Goal: Task Accomplishment & Management: Manage account settings

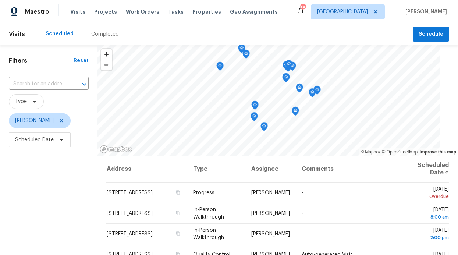
scroll to position [22, 0]
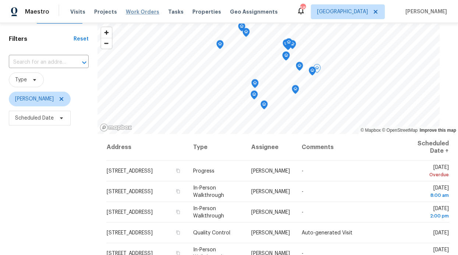
click at [135, 15] on span "Work Orders" at bounding box center [143, 11] width 34 height 7
click at [136, 12] on span "Work Orders" at bounding box center [143, 11] width 34 height 7
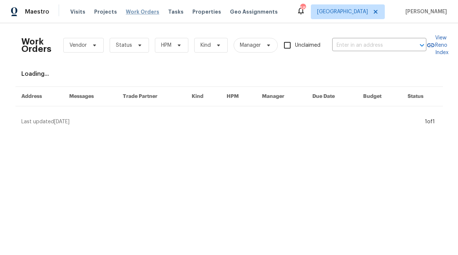
click at [135, 12] on span "Work Orders" at bounding box center [143, 11] width 34 height 7
click at [169, 49] on span "HPM" at bounding box center [172, 45] width 34 height 15
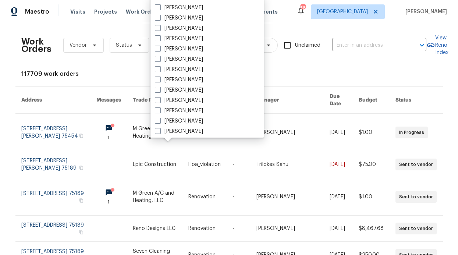
scroll to position [411, 0]
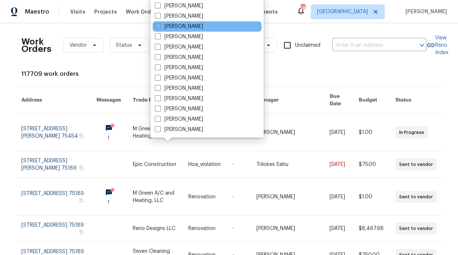
click at [190, 30] on div "[PERSON_NAME]" at bounding box center [207, 26] width 109 height 10
click at [189, 28] on label "[PERSON_NAME]" at bounding box center [179, 26] width 48 height 7
click at [160, 28] on input "[PERSON_NAME]" at bounding box center [157, 25] width 5 height 5
checkbox input "true"
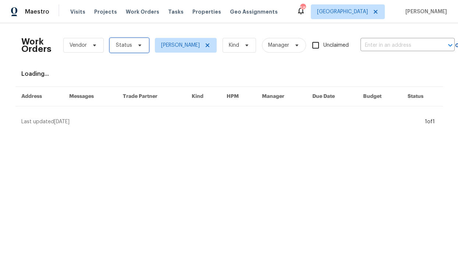
click at [134, 39] on span "Status" at bounding box center [129, 45] width 39 height 15
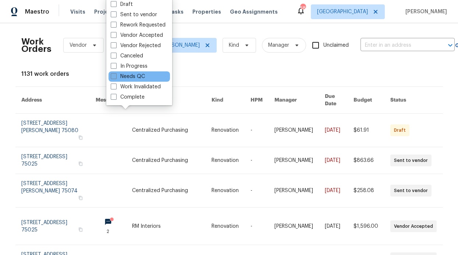
click at [134, 78] on label "Needs QC" at bounding box center [128, 76] width 34 height 7
click at [116, 78] on input "Needs QC" at bounding box center [113, 75] width 5 height 5
checkbox input "true"
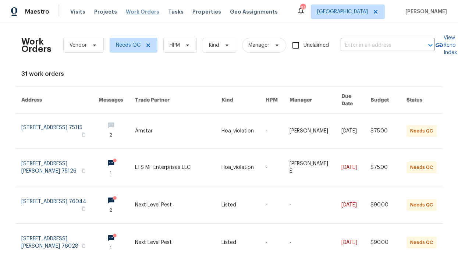
click at [127, 13] on span "Work Orders" at bounding box center [143, 11] width 34 height 7
click at [132, 15] on span "Work Orders" at bounding box center [143, 11] width 34 height 7
click at [175, 43] on span "HPM" at bounding box center [175, 45] width 10 height 7
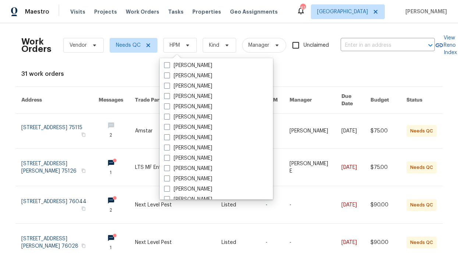
scroll to position [411, 0]
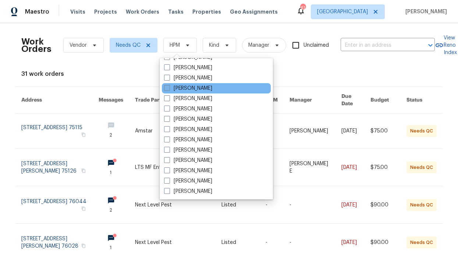
click at [205, 90] on label "[PERSON_NAME]" at bounding box center [188, 88] width 48 height 7
click at [169, 89] on input "[PERSON_NAME]" at bounding box center [166, 87] width 5 height 5
checkbox input "true"
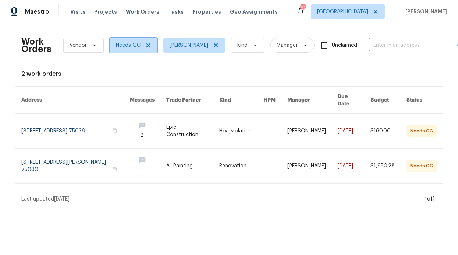
click at [145, 47] on icon at bounding box center [148, 45] width 6 height 6
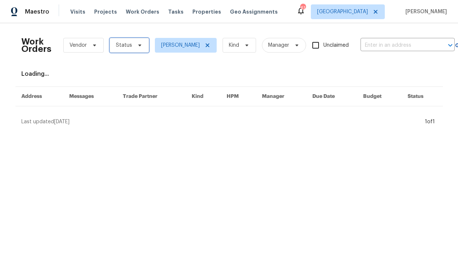
click at [135, 49] on span "Status" at bounding box center [129, 45] width 39 height 15
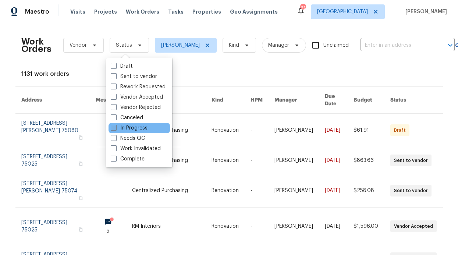
click at [142, 130] on label "In Progress" at bounding box center [129, 127] width 37 height 7
click at [116, 129] on input "In Progress" at bounding box center [113, 126] width 5 height 5
checkbox input "true"
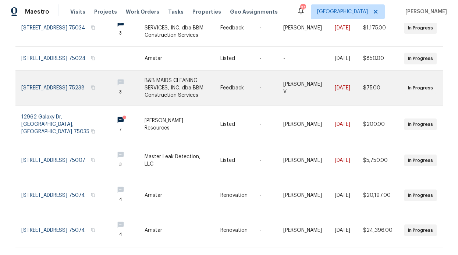
scroll to position [159, 0]
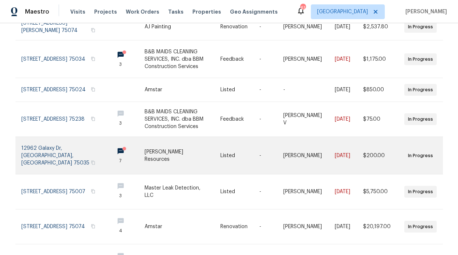
click at [122, 148] on icon at bounding box center [125, 149] width 6 height 6
click at [122, 147] on icon at bounding box center [125, 149] width 6 height 6
click at [108, 154] on link at bounding box center [126, 155] width 36 height 37
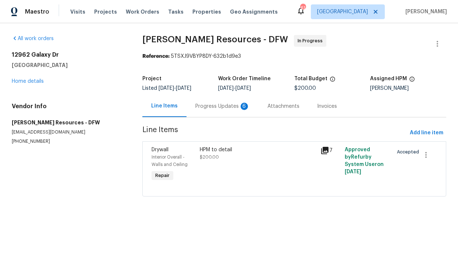
click at [203, 114] on div "Progress Updates 6" at bounding box center [223, 106] width 72 height 22
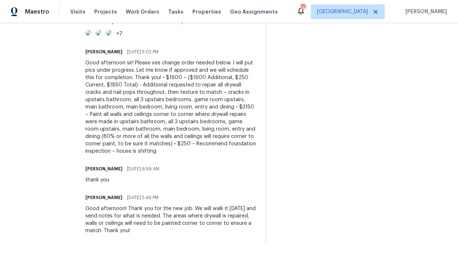
scroll to position [531, 0]
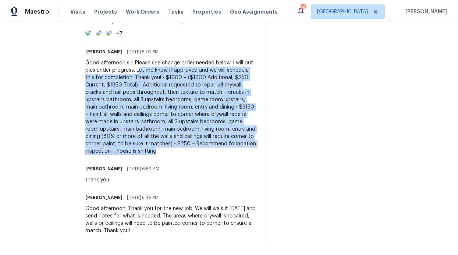
drag, startPoint x: 167, startPoint y: 141, endPoint x: 246, endPoint y: 226, distance: 115.9
click at [247, 155] on div "Good afternoon sir! Please see change order needed below. I will put pics under…" at bounding box center [171, 107] width 172 height 96
copy div "et me know if approved and we will schedule this for completion. Thank you! • $…"
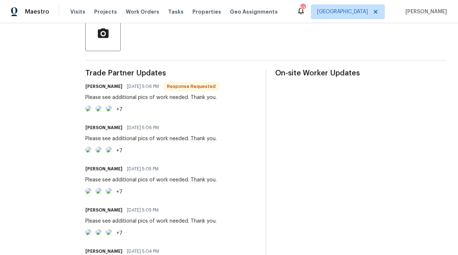
scroll to position [182, 0]
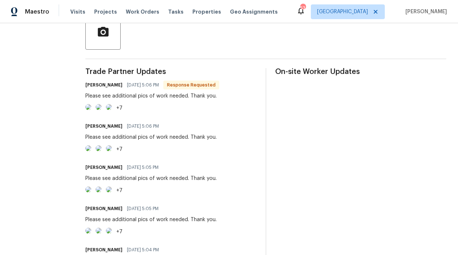
click at [91, 110] on img at bounding box center [88, 107] width 6 height 6
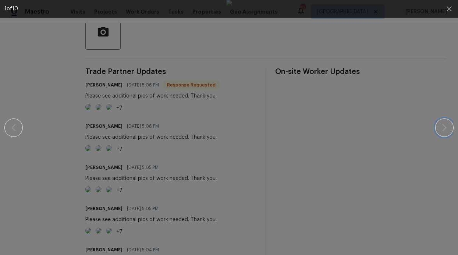
click at [445, 123] on icon "button" at bounding box center [444, 127] width 9 height 9
click at [226, 124] on img at bounding box center [229, 127] width 6 height 255
click at [82, 116] on div at bounding box center [229, 127] width 395 height 255
drag, startPoint x: 99, startPoint y: 114, endPoint x: 310, endPoint y: 109, distance: 211.8
click at [105, 114] on div at bounding box center [229, 127] width 395 height 255
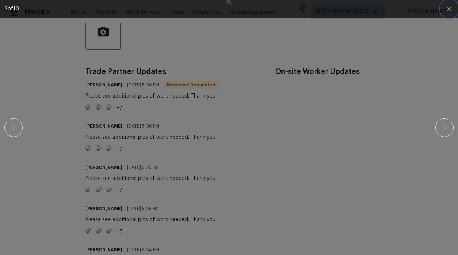
click at [444, 10] on button "button" at bounding box center [450, 9] width 18 height 18
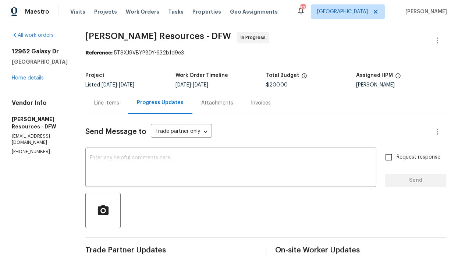
scroll to position [0, 0]
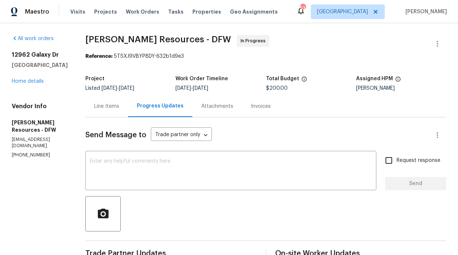
click at [123, 110] on div "Line Items" at bounding box center [106, 106] width 43 height 22
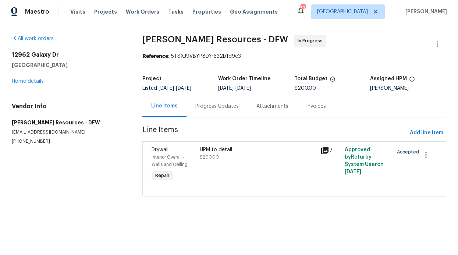
click at [234, 154] on div "HPM to detail $200.00" at bounding box center [258, 153] width 117 height 15
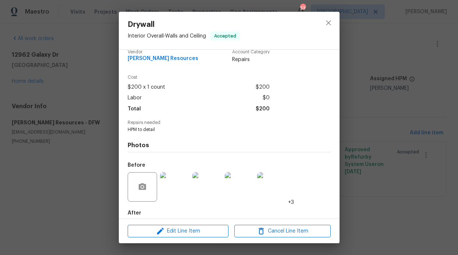
scroll to position [13, 0]
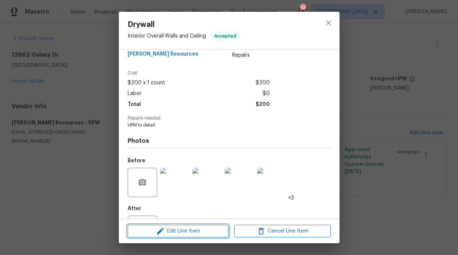
click at [184, 227] on span "Edit Line Item" at bounding box center [178, 231] width 96 height 9
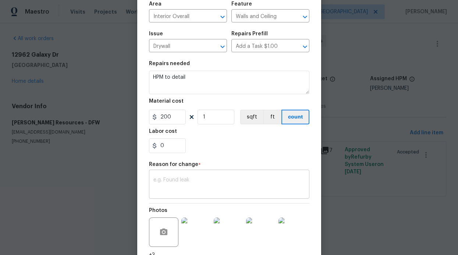
scroll to position [57, 0]
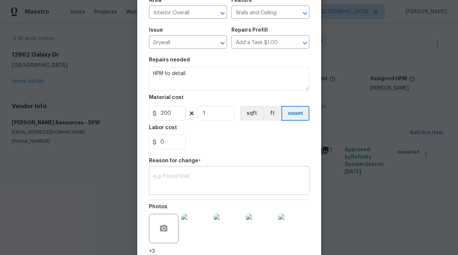
click at [233, 172] on div "x ​" at bounding box center [229, 181] width 161 height 27
click at [201, 176] on textarea at bounding box center [230, 181] width 152 height 15
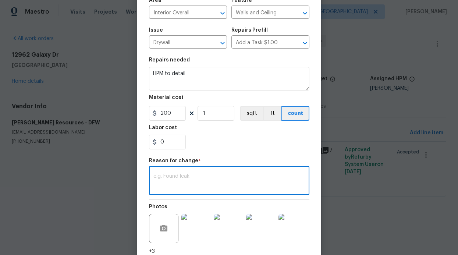
paste textarea "dditional requested to repair all drywall cracks and nail pops throughout, then…"
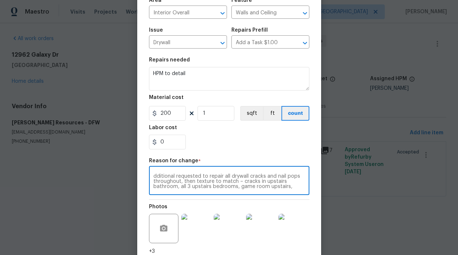
scroll to position [10, 0]
type textarea "dditional requested to repair all drywall cracks and nail pops throughout, then…"
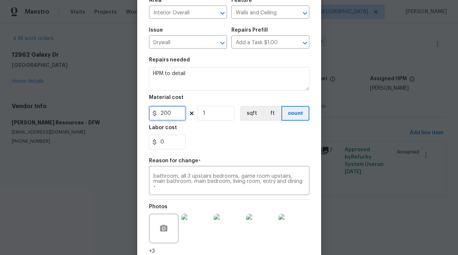
drag, startPoint x: 170, startPoint y: 112, endPoint x: 139, endPoint y: 110, distance: 31.4
click at [139, 110] on div "Edit Line Item Repair Upgrade BRN Area Interior Overall ​ Feature Walls and Cei…" at bounding box center [229, 128] width 184 height 348
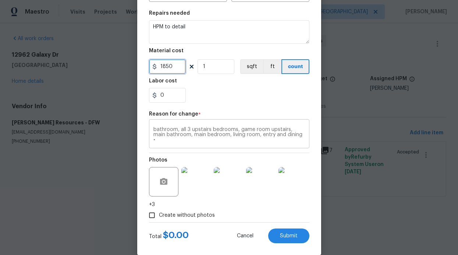
scroll to position [115, 0]
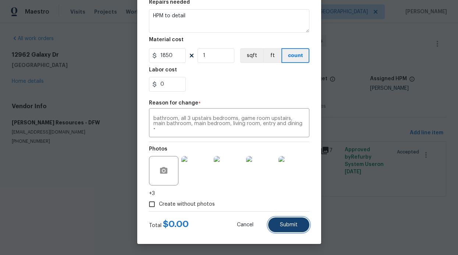
type input "1850"
click at [288, 226] on span "Submit" at bounding box center [289, 225] width 18 height 6
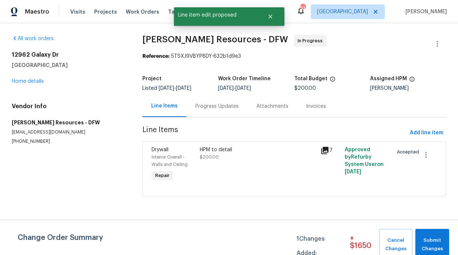
scroll to position [0, 0]
click at [249, 156] on div "HPM to detail $200.00" at bounding box center [258, 153] width 117 height 15
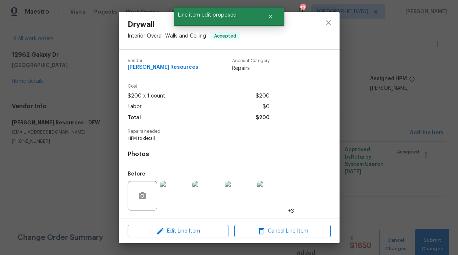
scroll to position [1, 0]
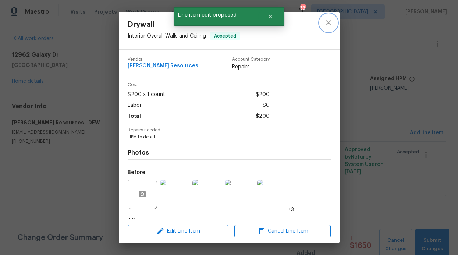
click at [327, 19] on icon "close" at bounding box center [328, 22] width 9 height 9
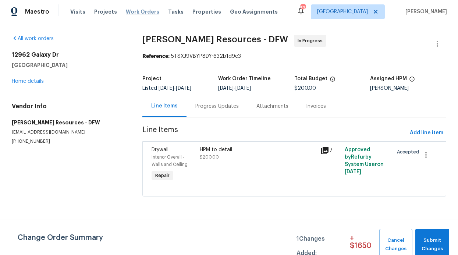
click at [136, 11] on span "Work Orders" at bounding box center [143, 11] width 34 height 7
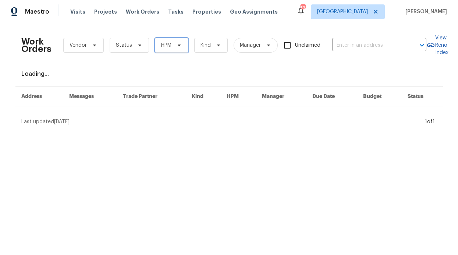
click at [155, 43] on span "HPM" at bounding box center [172, 45] width 34 height 15
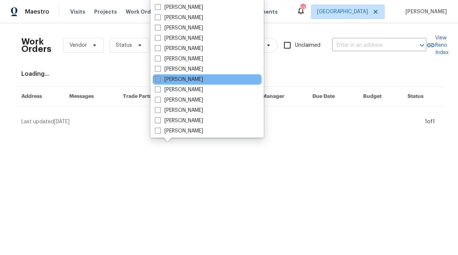
scroll to position [411, 0]
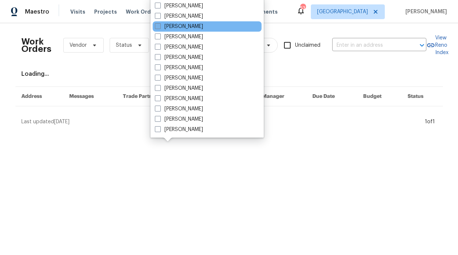
click at [177, 27] on label "[PERSON_NAME]" at bounding box center [179, 26] width 48 height 7
click at [160, 27] on input "[PERSON_NAME]" at bounding box center [157, 25] width 5 height 5
checkbox input "true"
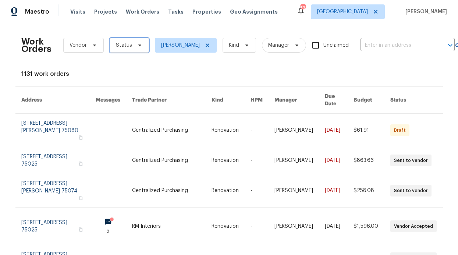
click at [128, 38] on span "Status" at bounding box center [129, 45] width 39 height 15
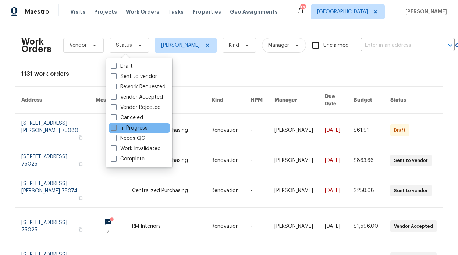
click at [129, 129] on label "In Progress" at bounding box center [129, 127] width 37 height 7
click at [116, 129] on input "In Progress" at bounding box center [113, 126] width 5 height 5
checkbox input "true"
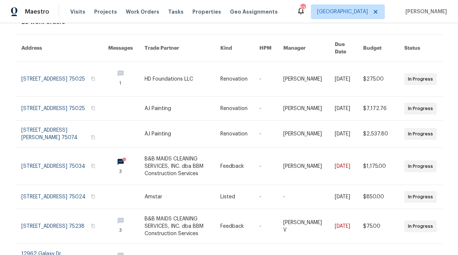
scroll to position [208, 0]
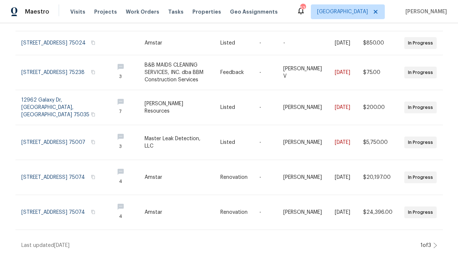
click at [434, 243] on icon at bounding box center [436, 246] width 4 height 6
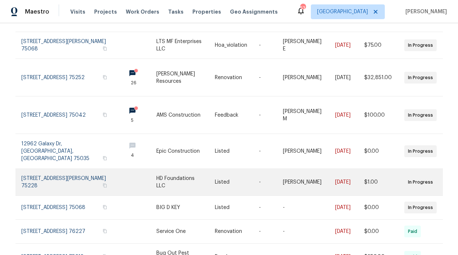
scroll to position [136, 0]
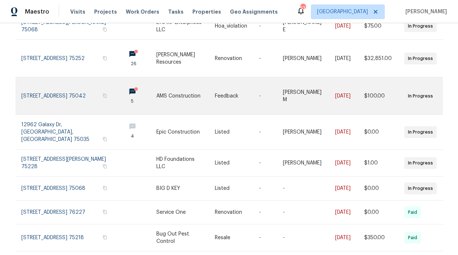
click at [120, 84] on link at bounding box center [138, 95] width 36 height 37
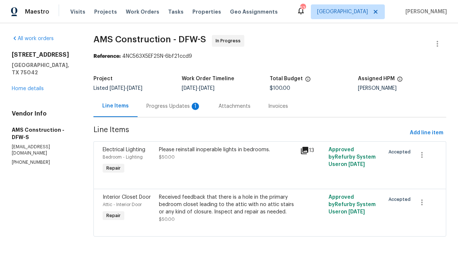
click at [181, 108] on div "Progress Updates 1" at bounding box center [174, 106] width 54 height 7
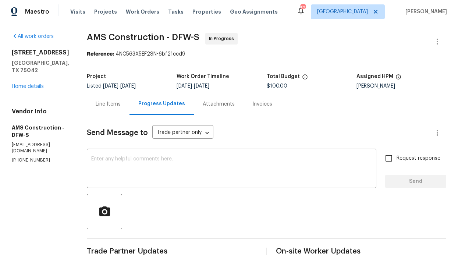
scroll to position [4, 0]
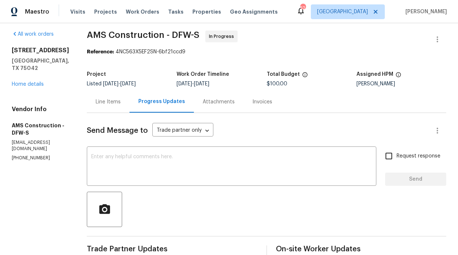
click at [98, 106] on div "Line Items" at bounding box center [108, 102] width 43 height 22
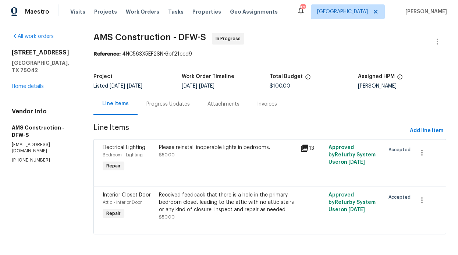
scroll to position [6, 0]
click at [301, 145] on icon at bounding box center [304, 148] width 7 height 7
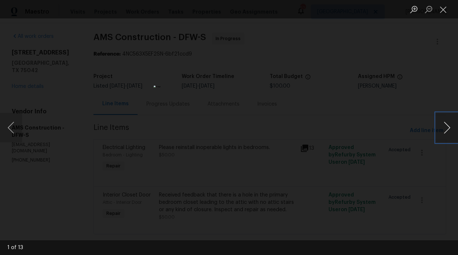
click at [451, 125] on button "Next image" at bounding box center [447, 127] width 22 height 29
click at [449, 126] on button "Next image" at bounding box center [447, 127] width 22 height 29
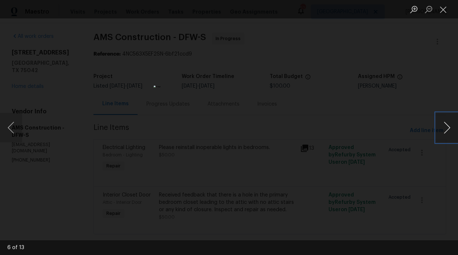
click at [449, 126] on button "Next image" at bounding box center [447, 127] width 22 height 29
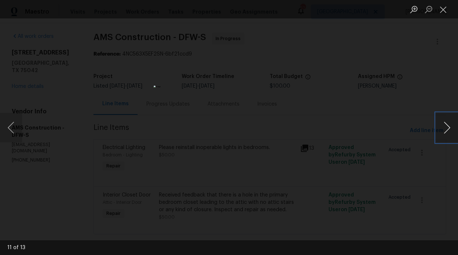
click at [449, 125] on button "Next image" at bounding box center [447, 127] width 22 height 29
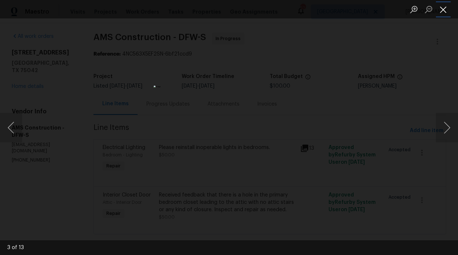
click at [440, 14] on button "Close lightbox" at bounding box center [443, 9] width 15 height 13
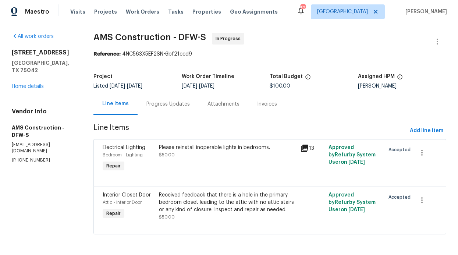
scroll to position [8, 0]
click at [173, 101] on div "Progress Updates" at bounding box center [168, 104] width 43 height 7
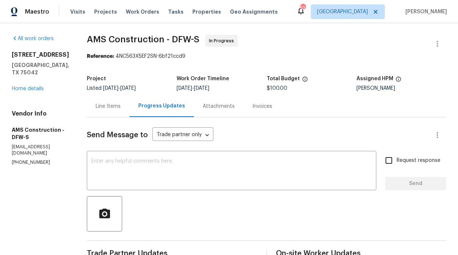
click at [100, 110] on div "Line Items" at bounding box center [108, 106] width 43 height 22
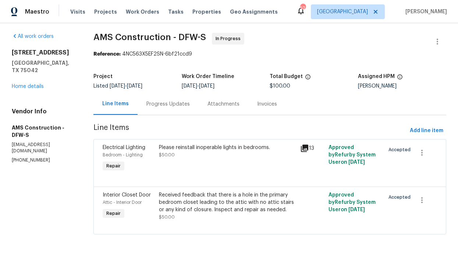
scroll to position [8, 0]
click at [159, 101] on div "Progress Updates" at bounding box center [168, 104] width 43 height 7
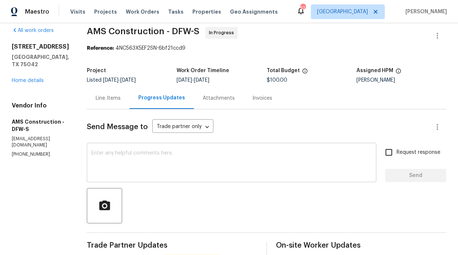
click at [166, 163] on textarea at bounding box center [231, 164] width 281 height 26
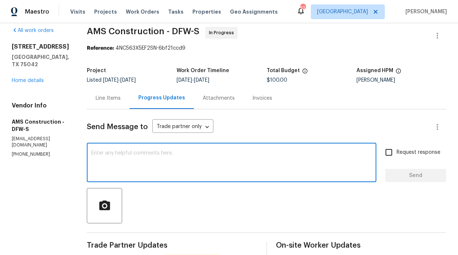
click at [392, 149] on input "Request response" at bounding box center [388, 152] width 15 height 15
checkbox input "true"
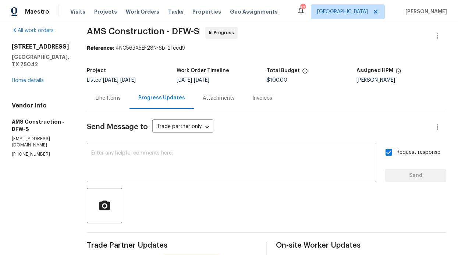
click at [227, 169] on textarea at bounding box center [231, 164] width 281 height 26
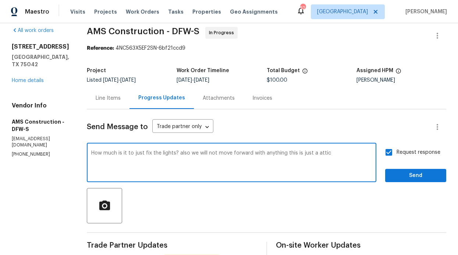
type textarea "How much is it to just fix the lights? also we will not move forward with anyth…"
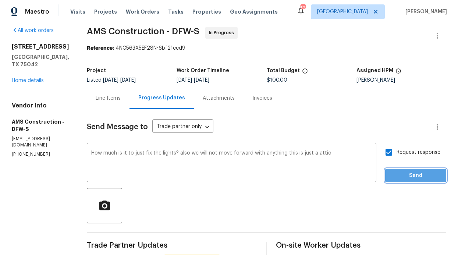
click at [411, 179] on span "Send" at bounding box center [415, 175] width 49 height 9
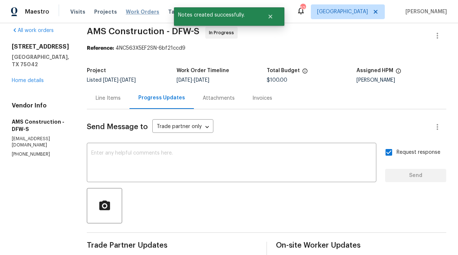
click at [120, 11] on div "Visits Projects Work Orders Tasks Properties Geo Assignments" at bounding box center [178, 11] width 216 height 15
click at [126, 11] on span "Work Orders" at bounding box center [143, 11] width 34 height 7
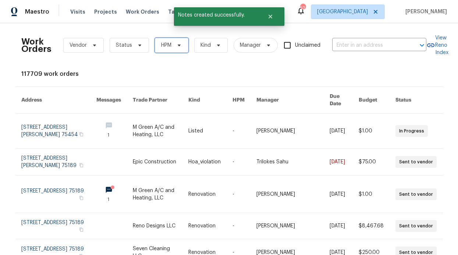
click at [176, 42] on icon at bounding box center [179, 45] width 6 height 6
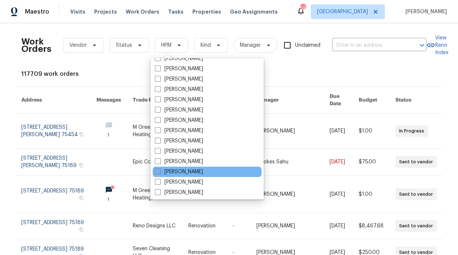
scroll to position [367, 0]
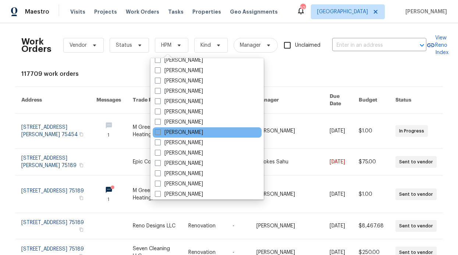
click at [186, 133] on label "[PERSON_NAME]" at bounding box center [179, 132] width 48 height 7
click at [160, 133] on input "[PERSON_NAME]" at bounding box center [157, 131] width 5 height 5
checkbox input "true"
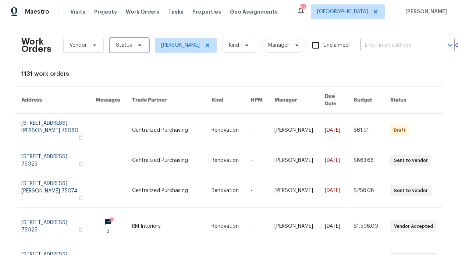
click at [137, 42] on icon at bounding box center [140, 45] width 6 height 6
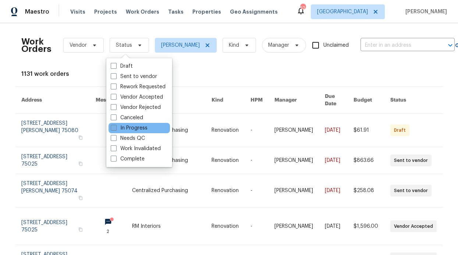
click at [133, 129] on label "In Progress" at bounding box center [129, 127] width 37 height 7
click at [116, 129] on input "In Progress" at bounding box center [113, 126] width 5 height 5
checkbox input "true"
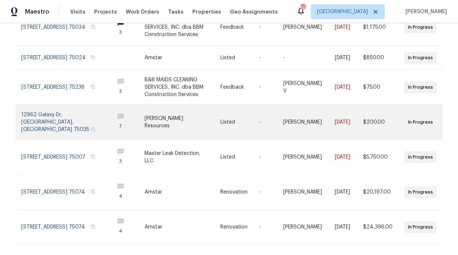
scroll to position [208, 0]
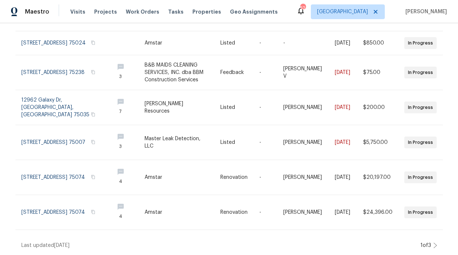
click at [436, 239] on div "Work Orders Vendor In Progress RonDerrick Jackson Kind Manager Unclaimed ​ View…" at bounding box center [229, 139] width 458 height 232
click at [434, 243] on icon at bounding box center [436, 246] width 4 height 6
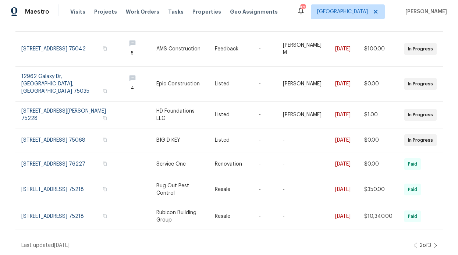
scroll to position [185, 0]
click at [434, 243] on icon at bounding box center [436, 246] width 4 height 6
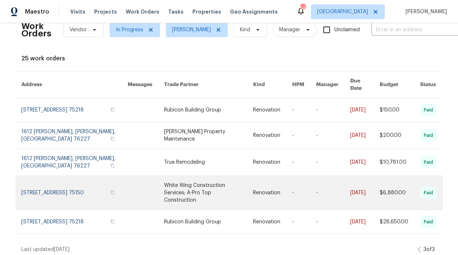
scroll to position [16, 0]
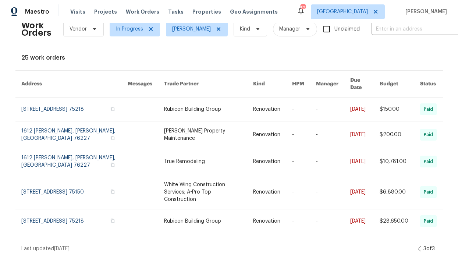
click at [418, 246] on icon at bounding box center [420, 249] width 4 height 6
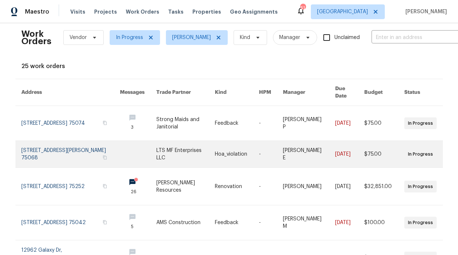
scroll to position [0, 0]
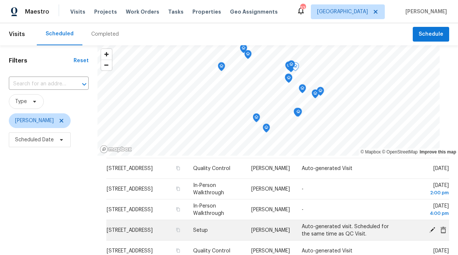
scroll to position [169, 0]
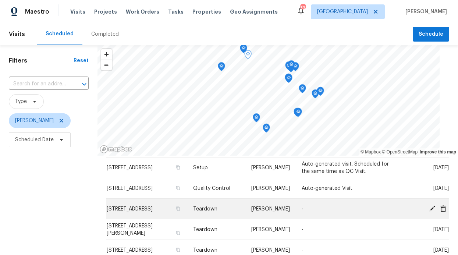
click at [430, 207] on icon at bounding box center [433, 208] width 6 height 6
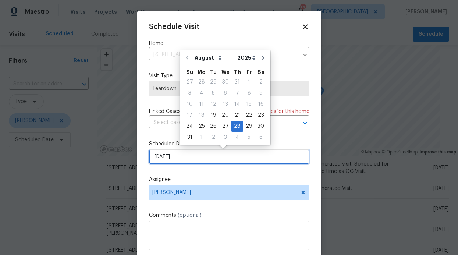
click at [205, 155] on input "[DATE]" at bounding box center [229, 156] width 161 height 15
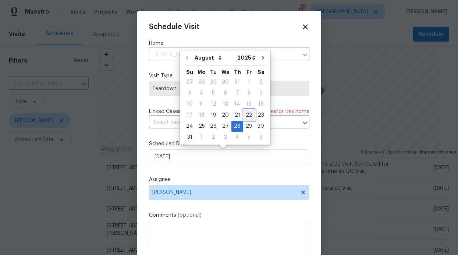
click at [249, 117] on div "22" at bounding box center [249, 115] width 12 height 10
type input "8/22/2025"
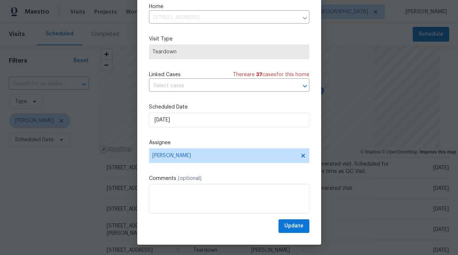
scroll to position [25, 0]
click at [288, 224] on span "Update" at bounding box center [294, 225] width 19 height 9
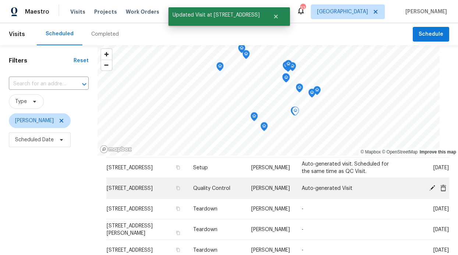
scroll to position [149, 0]
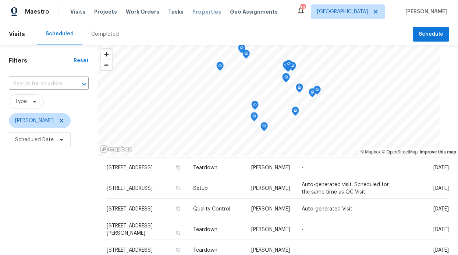
click at [204, 13] on span "Properties" at bounding box center [207, 11] width 29 height 7
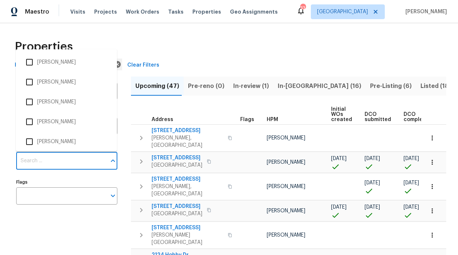
click at [63, 163] on input "Individuals" at bounding box center [61, 160] width 90 height 17
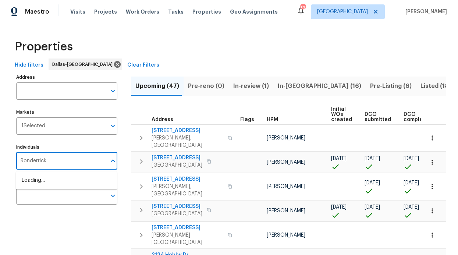
type input "Ronderrick"
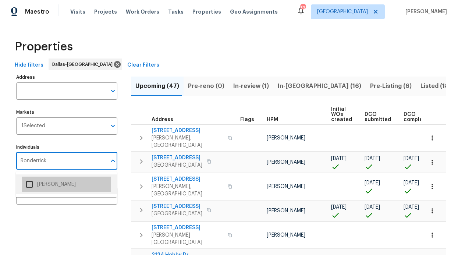
click at [58, 184] on li "[PERSON_NAME]" at bounding box center [66, 184] width 89 height 15
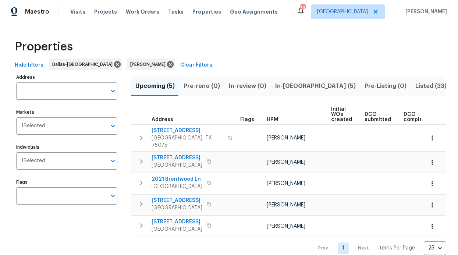
click at [298, 83] on span "In-reno (5)" at bounding box center [315, 86] width 81 height 10
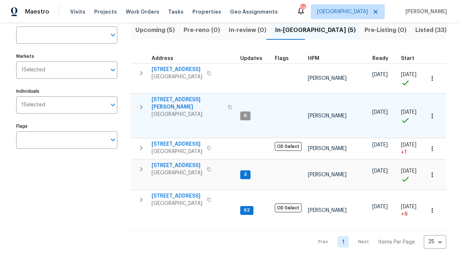
scroll to position [69, 0]
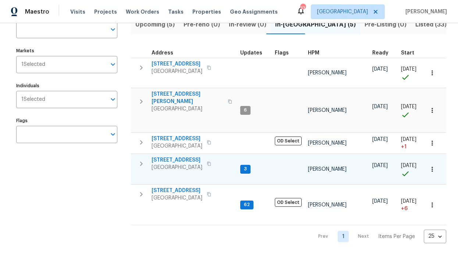
click at [182, 156] on span "[STREET_ADDRESS]" at bounding box center [177, 159] width 51 height 7
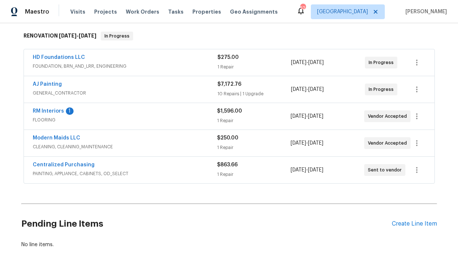
scroll to position [120, 0]
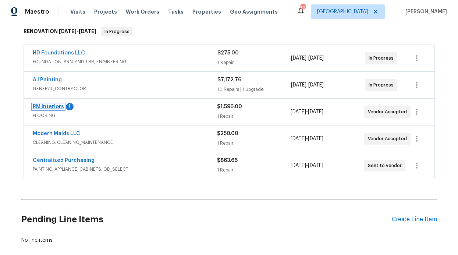
click at [51, 107] on link "RM Interiors" at bounding box center [48, 106] width 31 height 5
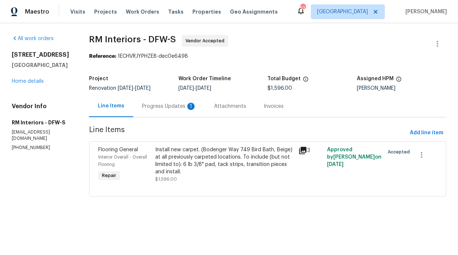
click at [170, 108] on div "Progress Updates 1" at bounding box center [169, 106] width 54 height 7
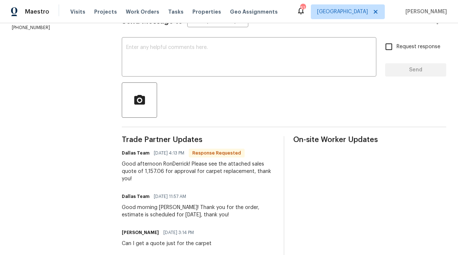
scroll to position [75, 0]
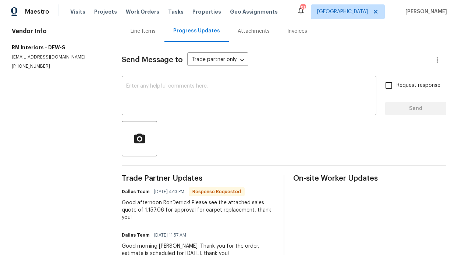
click at [148, 32] on div "Line Items" at bounding box center [143, 31] width 43 height 22
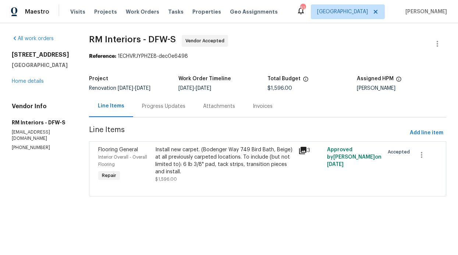
click at [165, 106] on div "Progress Updates" at bounding box center [163, 106] width 43 height 7
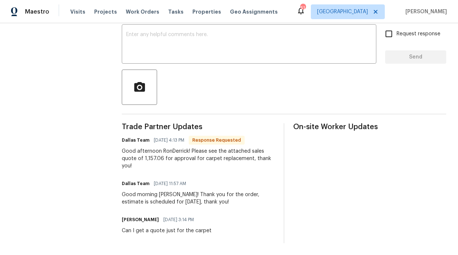
scroll to position [137, 0]
drag, startPoint x: 162, startPoint y: 152, endPoint x: 141, endPoint y: 153, distance: 21.0
click at [141, 153] on div "Good afternoon RonDerrick! Please see the attached sales quote of 1,157.06 for …" at bounding box center [198, 159] width 153 height 22
click at [163, 156] on div "Good afternoon RonDerrick! Please see the attached sales quote of 1,157.06 for …" at bounding box center [198, 159] width 153 height 22
drag, startPoint x: 161, startPoint y: 152, endPoint x: 149, endPoint y: 153, distance: 11.1
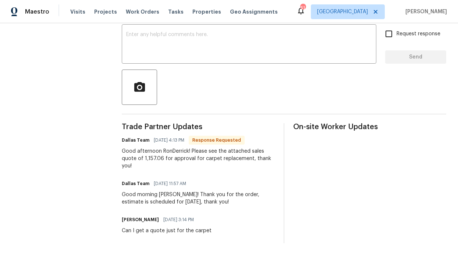
click at [146, 153] on div "Good afternoon RonDerrick! Please see the attached sales quote of 1,157.06 for …" at bounding box center [198, 159] width 153 height 22
drag, startPoint x: 163, startPoint y: 153, endPoint x: 143, endPoint y: 151, distance: 20.0
click at [143, 151] on div "Good afternoon RonDerrick! Please see the attached sales quote of 1,157.06 for …" at bounding box center [198, 159] width 153 height 22
copy div "1,157.06"
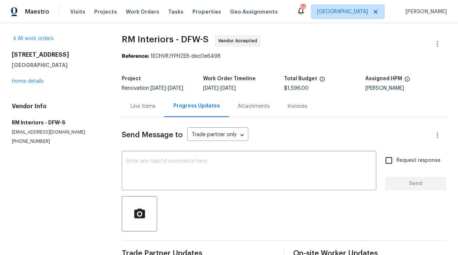
click at [157, 115] on div "Line Items" at bounding box center [143, 106] width 43 height 22
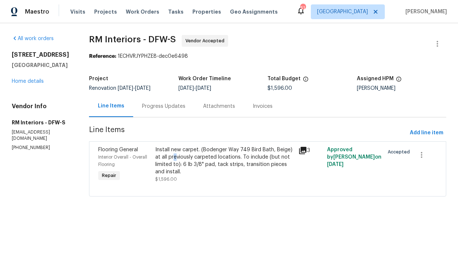
click at [173, 158] on div "Install new carpet. (Bodenger Way 749 Bird Bath, Beige) at all previously carpe…" at bounding box center [224, 160] width 139 height 29
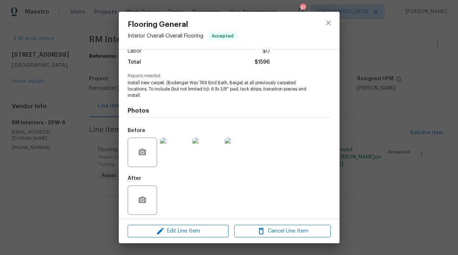
scroll to position [59, 0]
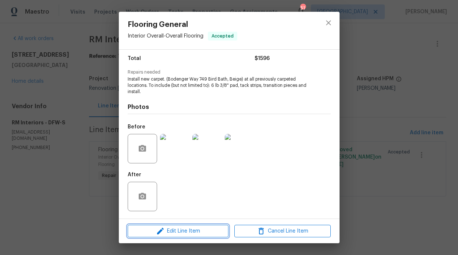
click at [176, 230] on span "Edit Line Item" at bounding box center [178, 231] width 96 height 9
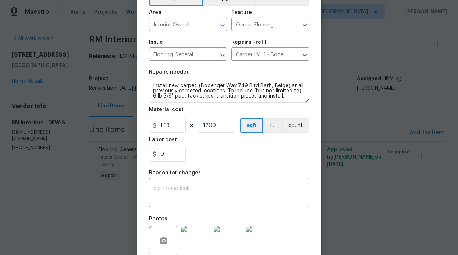
scroll to position [56, 0]
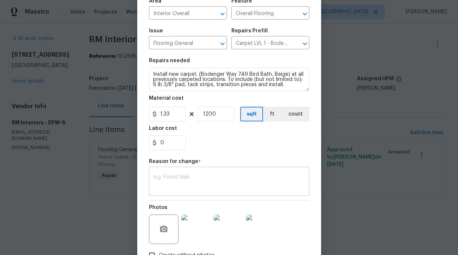
click at [185, 185] on textarea at bounding box center [230, 182] width 152 height 15
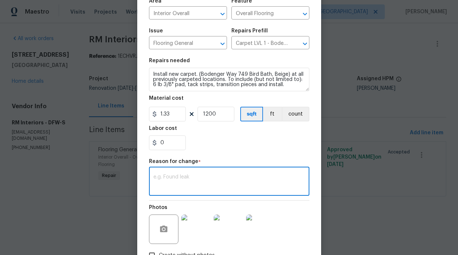
paste textarea "1,157.06"
type textarea "1,157.06"
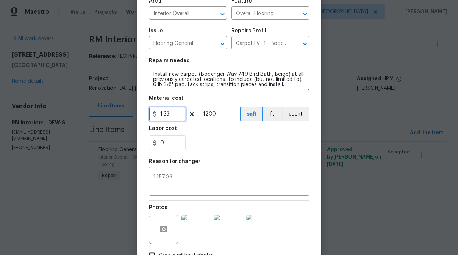
drag, startPoint x: 170, startPoint y: 114, endPoint x: 153, endPoint y: 114, distance: 16.9
click at [153, 114] on div "1.33" at bounding box center [167, 114] width 37 height 15
type input "1157.06"
drag, startPoint x: 218, startPoint y: 115, endPoint x: 203, endPoint y: 116, distance: 15.5
click at [203, 116] on input "1200" at bounding box center [216, 114] width 37 height 15
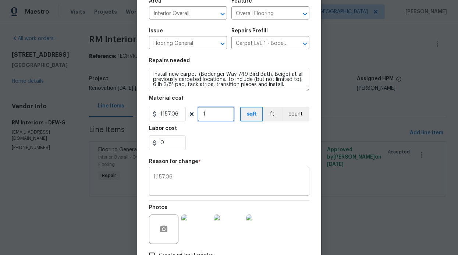
type input "1"
click at [203, 170] on div "1,157.06 x ​" at bounding box center [229, 182] width 161 height 27
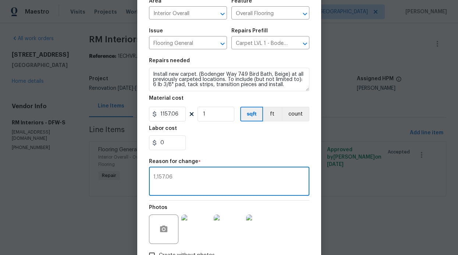
drag, startPoint x: 191, startPoint y: 180, endPoint x: 140, endPoint y: 174, distance: 52.2
click at [140, 174] on div "Edit Line Item Repair Upgrade BRN Area Interior Overall ​ Feature Overall Floor…" at bounding box center [229, 125] width 184 height 341
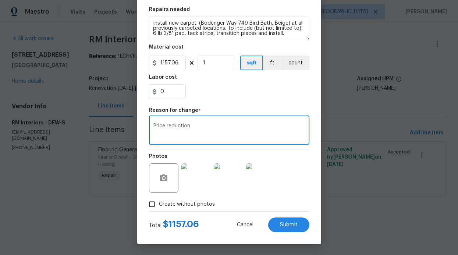
scroll to position [108, 0]
type textarea "Price reduction"
click at [288, 218] on button "Submit" at bounding box center [288, 225] width 41 height 15
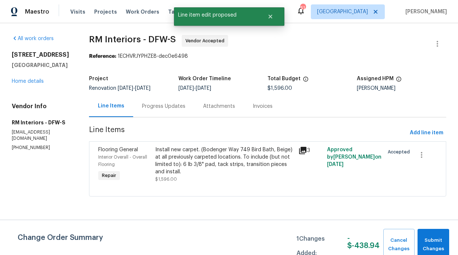
scroll to position [0, 0]
click at [438, 236] on span "Submit Changes" at bounding box center [434, 244] width 24 height 17
